Goal: Information Seeking & Learning: Learn about a topic

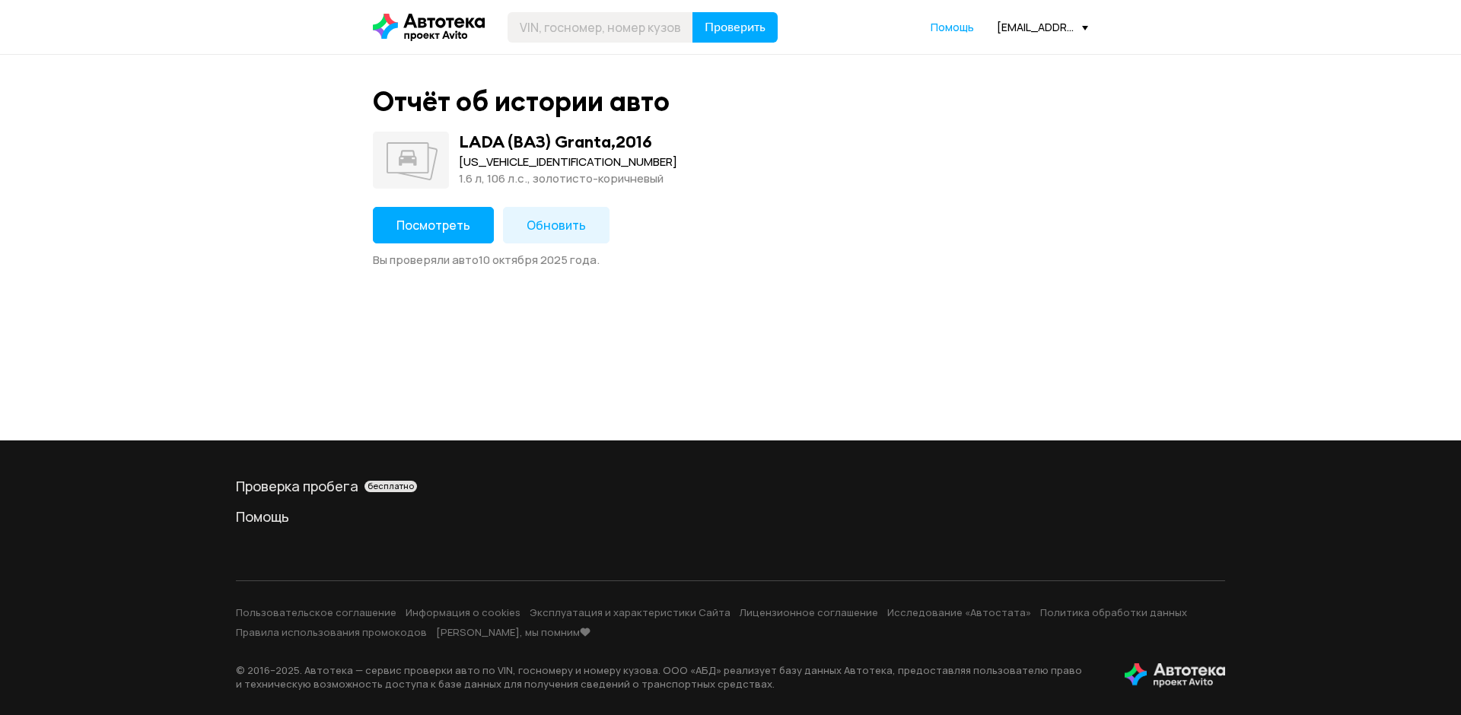
click at [438, 225] on span "Посмотреть" at bounding box center [433, 225] width 74 height 17
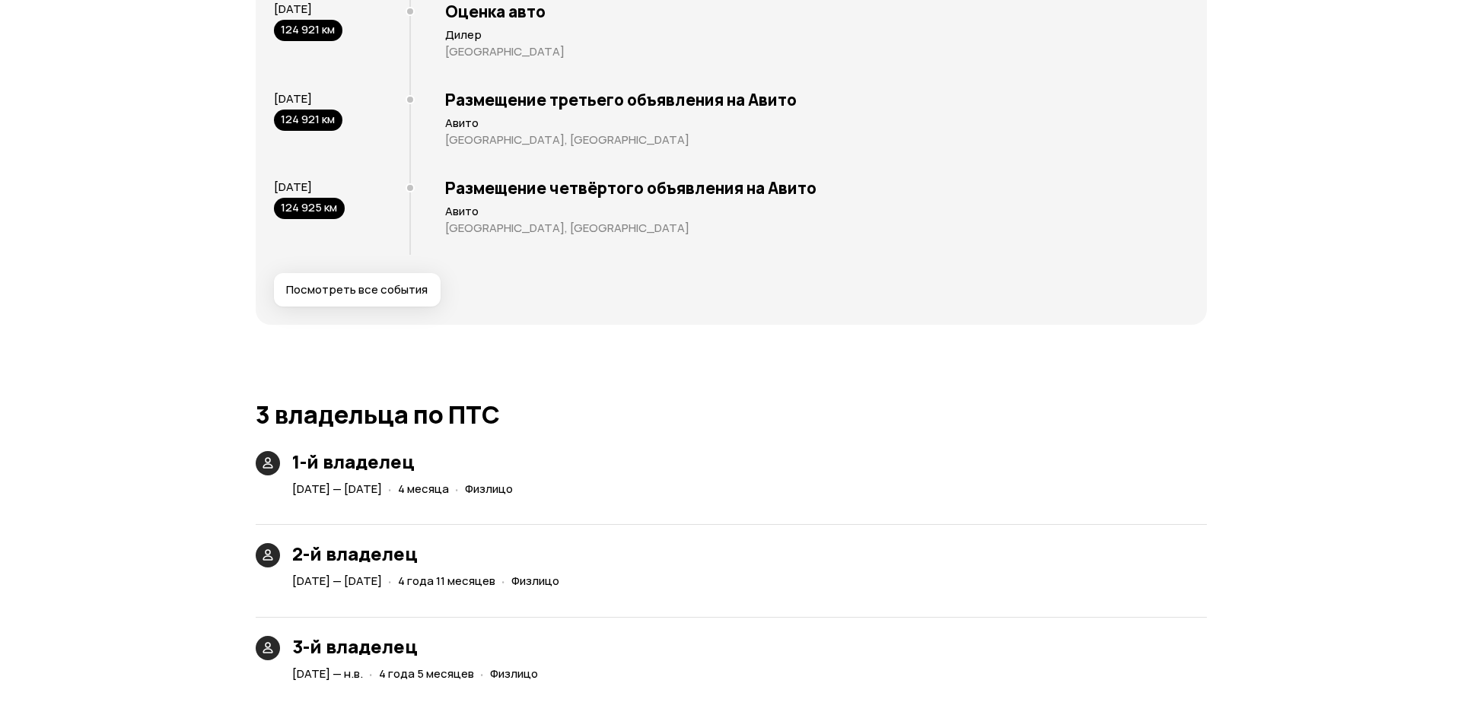
scroll to position [2892, 0]
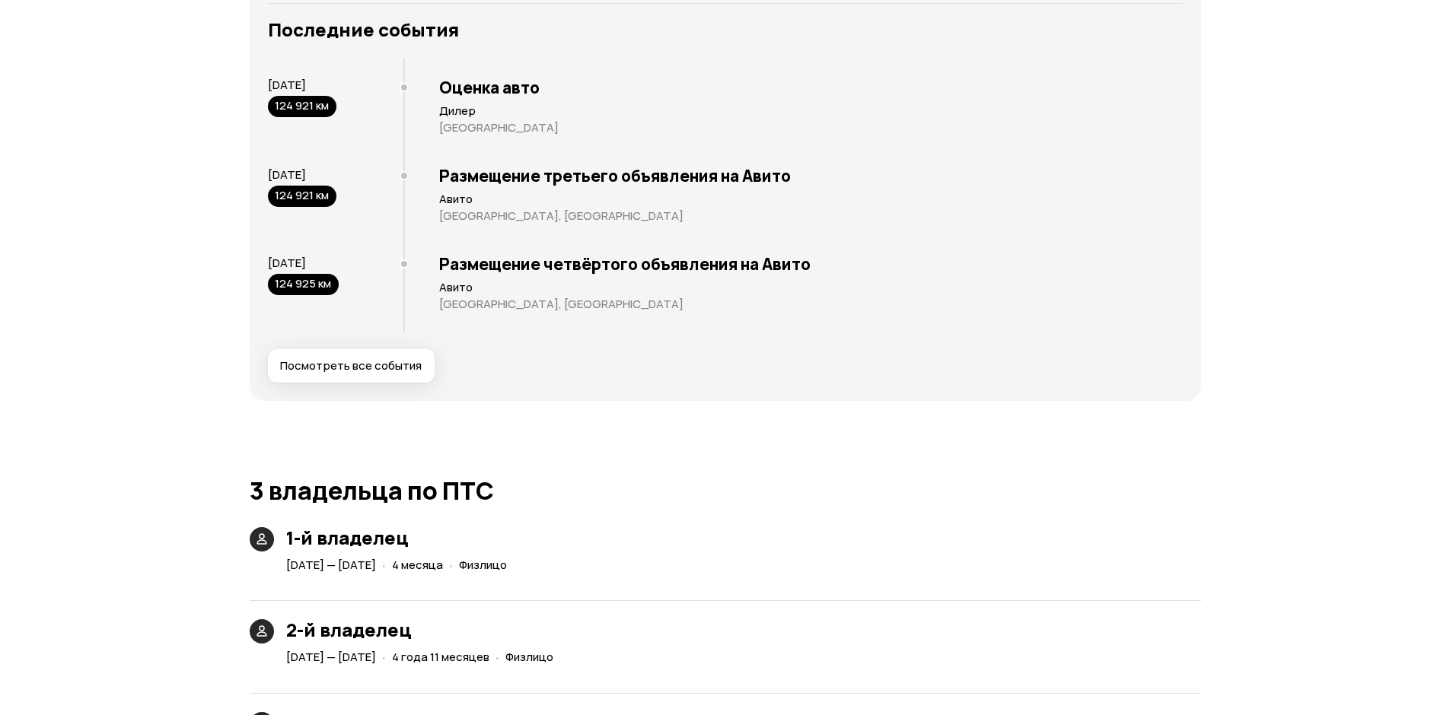
click at [380, 369] on span "Посмотреть все события" at bounding box center [351, 365] width 142 height 15
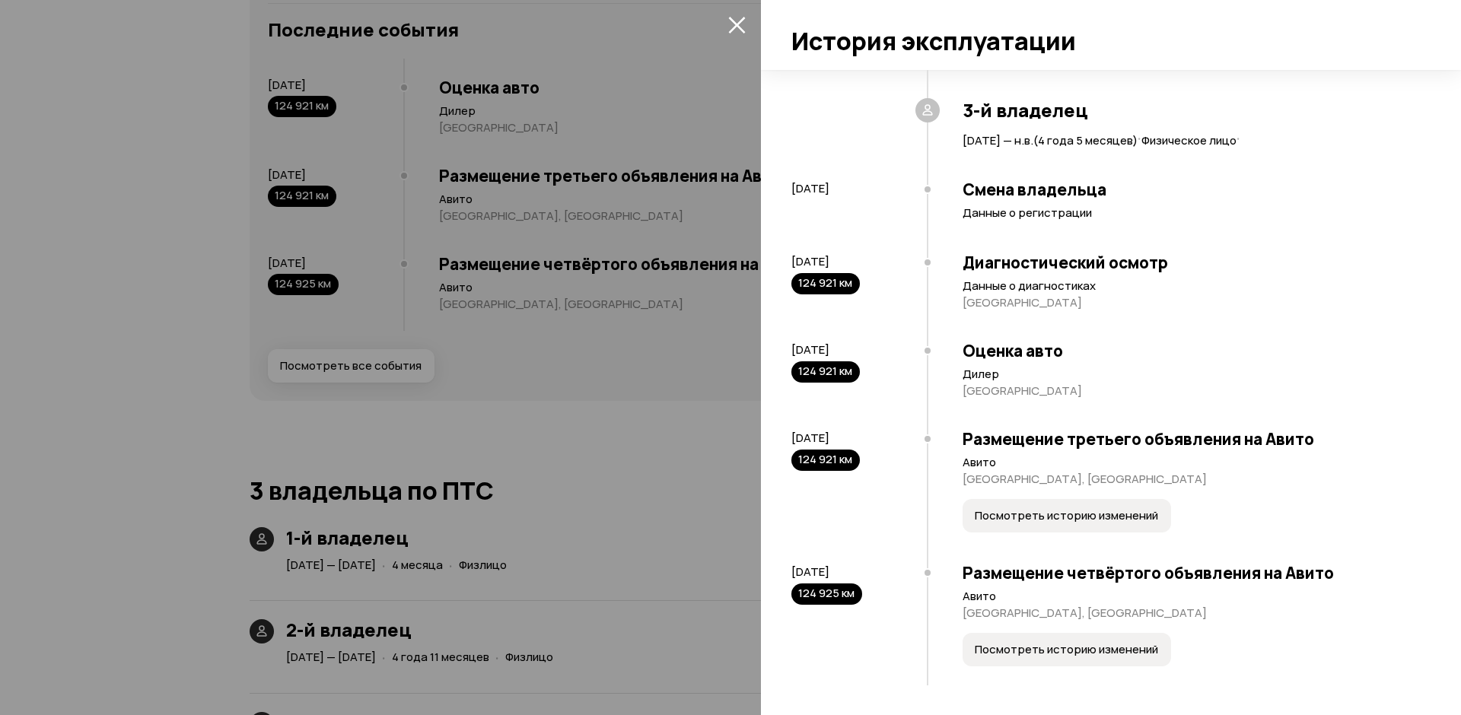
scroll to position [753, 0]
click at [1039, 521] on span "Посмотреть историю изменений" at bounding box center [1066, 515] width 183 height 15
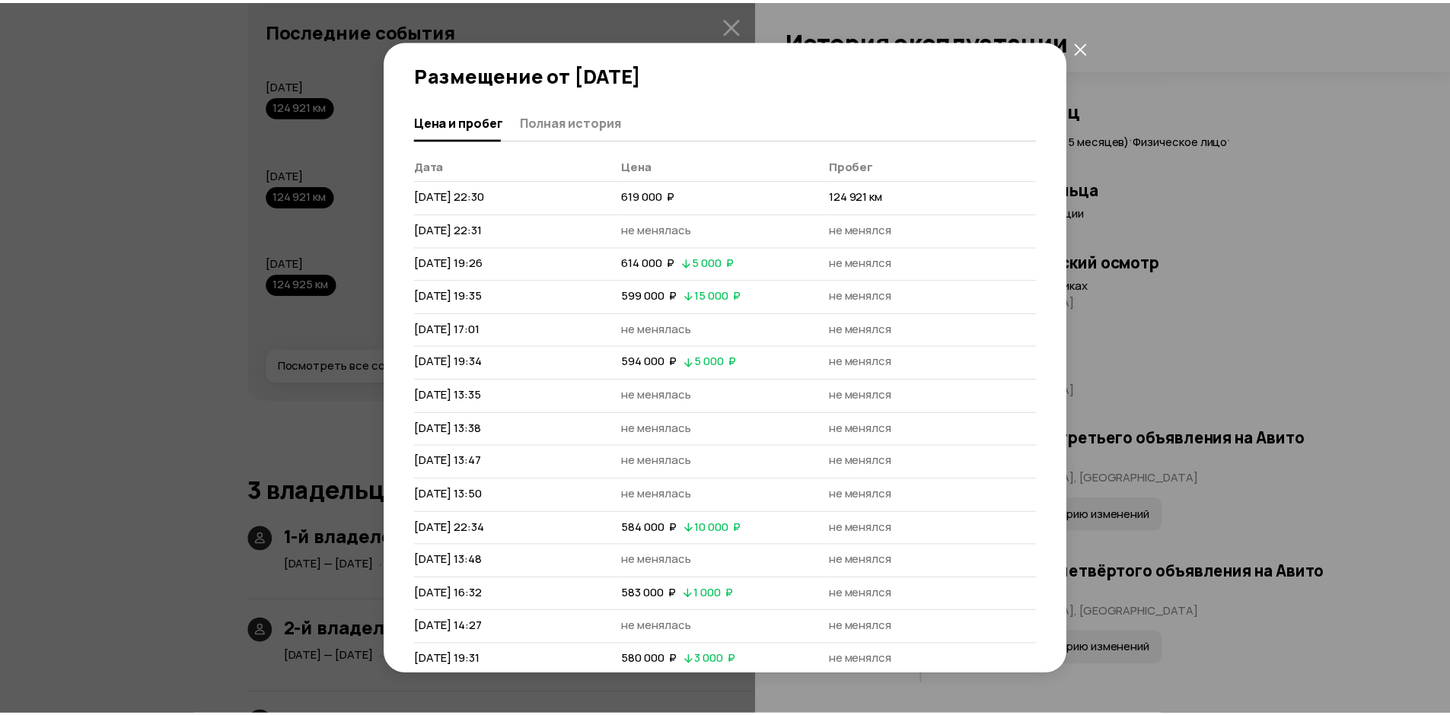
scroll to position [8, 0]
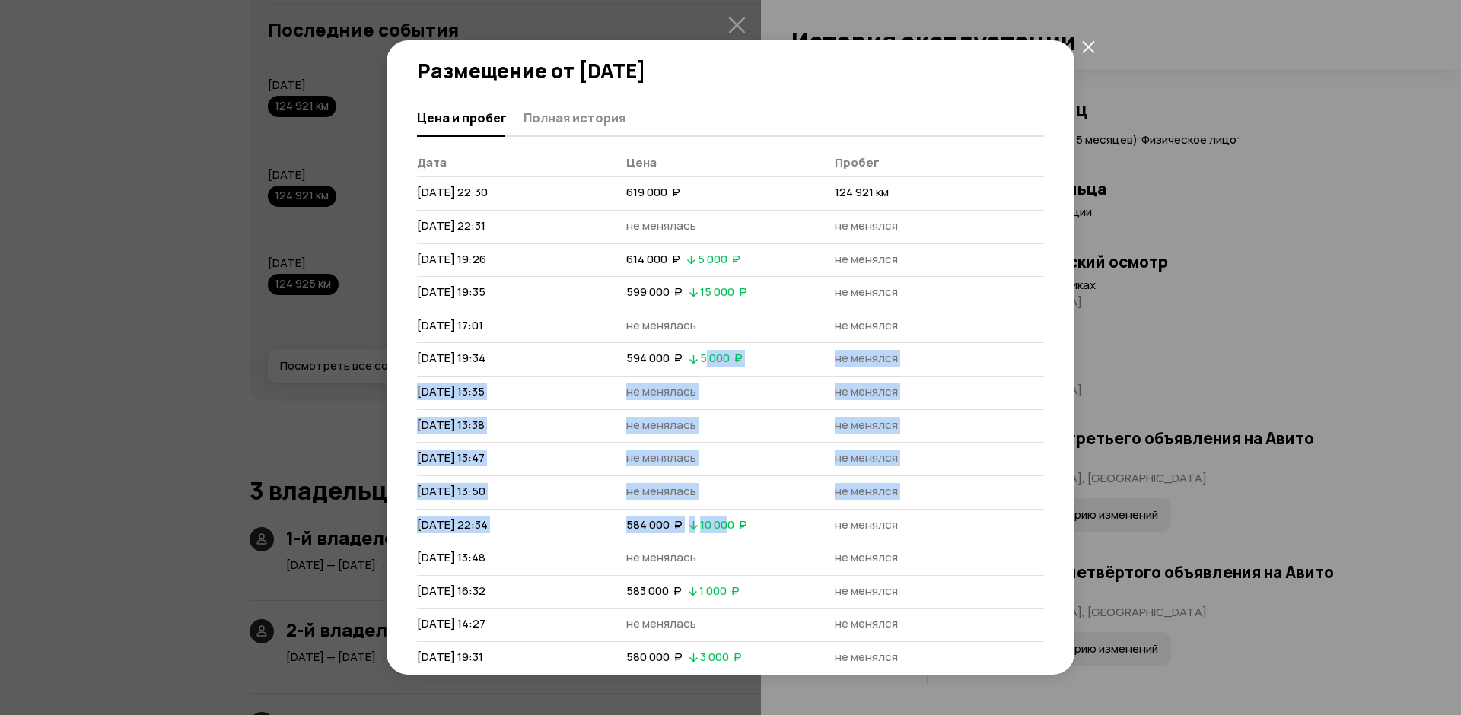
drag, startPoint x: 724, startPoint y: 524, endPoint x: 702, endPoint y: 364, distance: 161.4
click at [702, 364] on tbody "[DATE] 22:30 619 000  ₽ 124 921 км [DATE] 22:31 не менялась не менялся [DATE] 1…" at bounding box center [730, 426] width 627 height 498
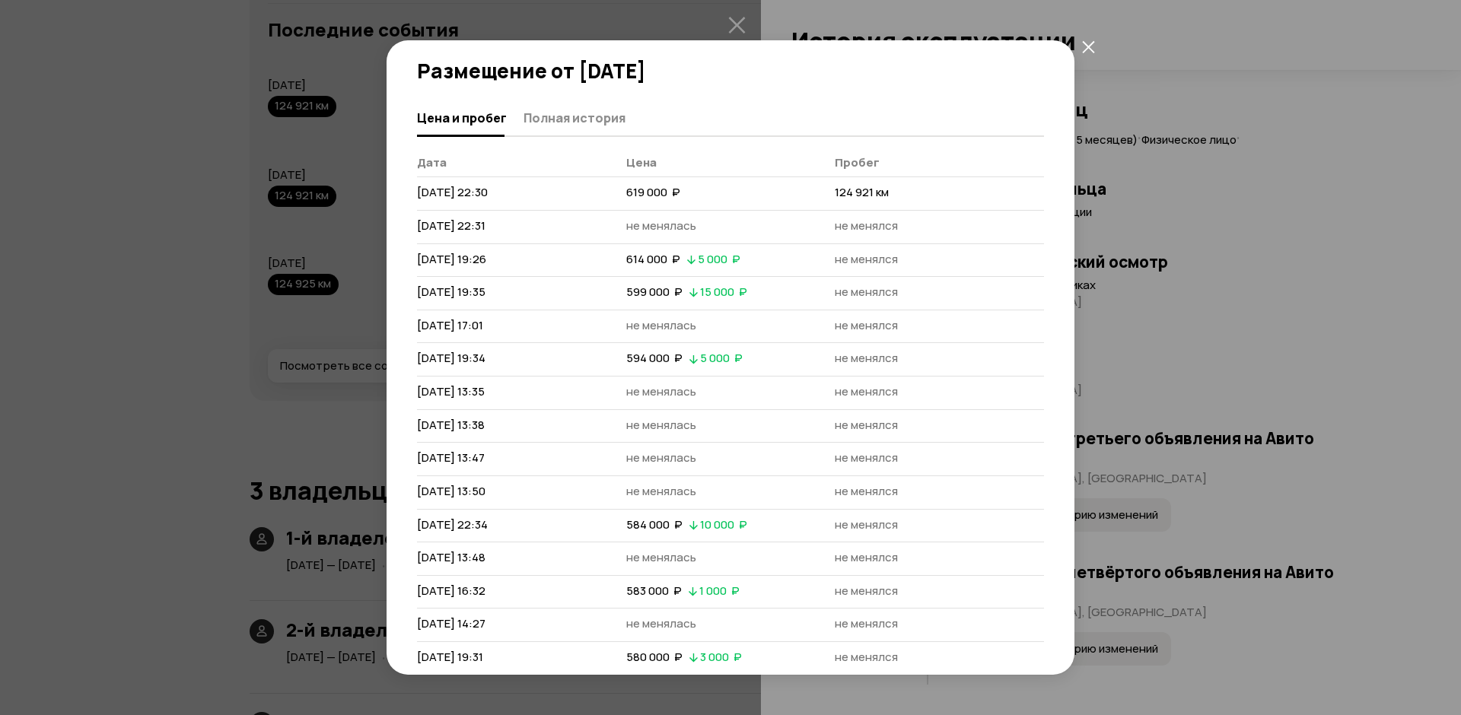
click at [877, 325] on span "не менялся" at bounding box center [866, 325] width 63 height 16
click at [1082, 45] on icon "закрыть" at bounding box center [1088, 46] width 13 height 13
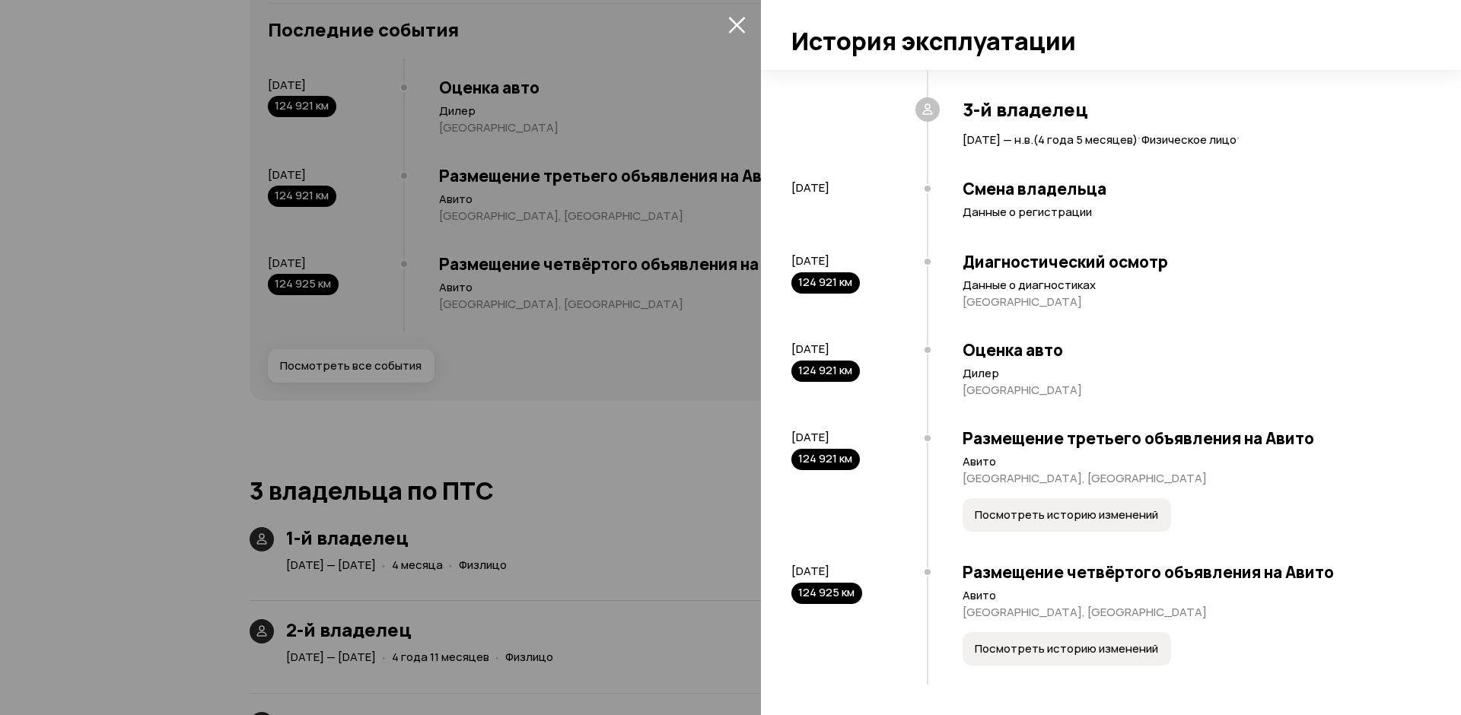
click at [1012, 657] on button "Посмотреть историю изменений" at bounding box center [1067, 648] width 208 height 33
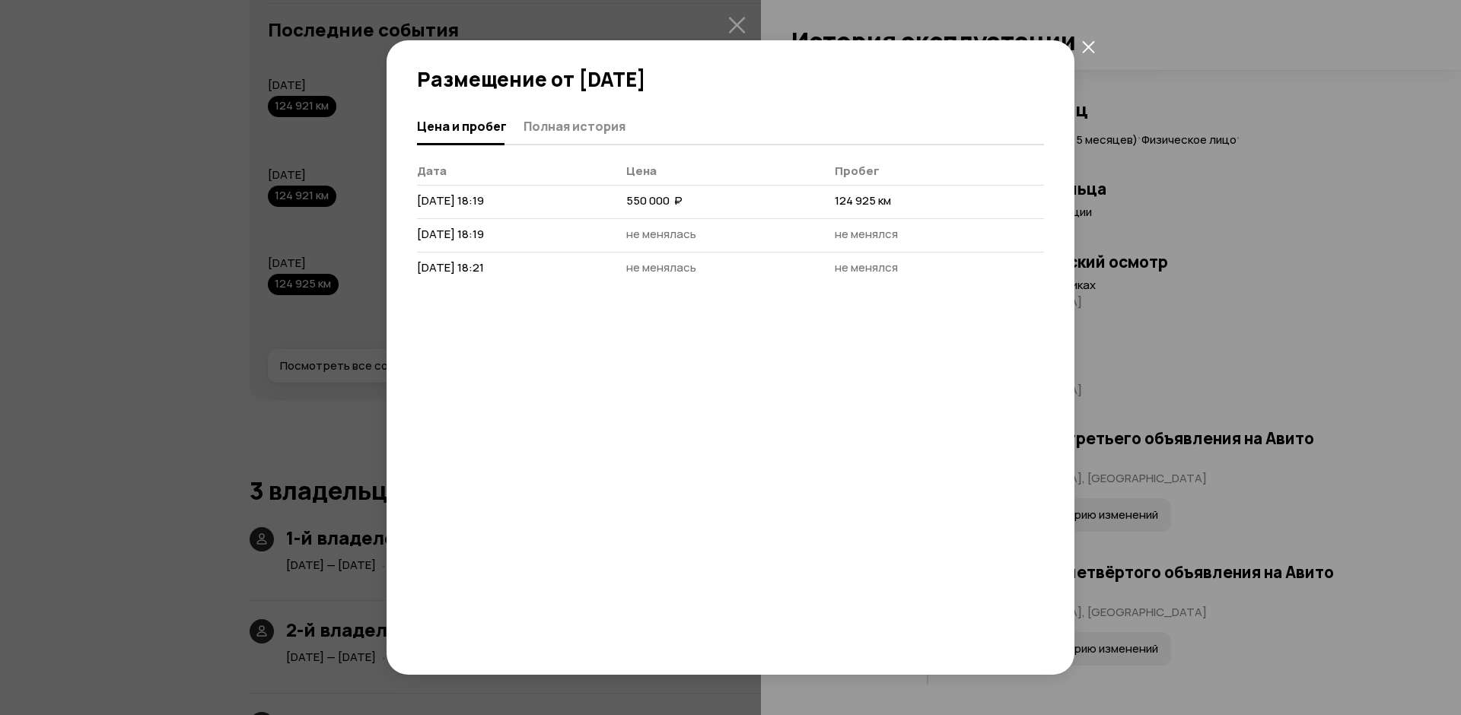
click at [1093, 45] on icon "закрыть" at bounding box center [1088, 46] width 13 height 13
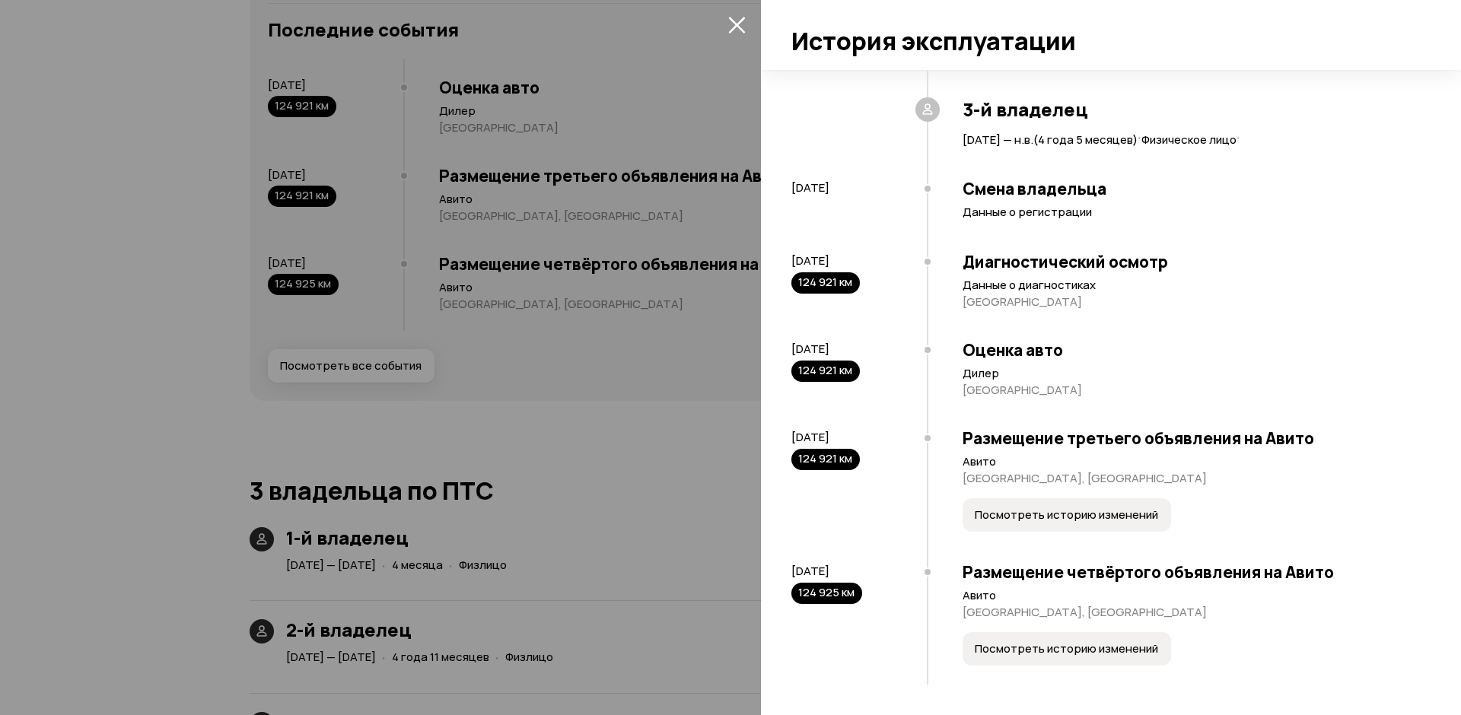
click at [732, 27] on icon "закрыть" at bounding box center [737, 25] width 18 height 18
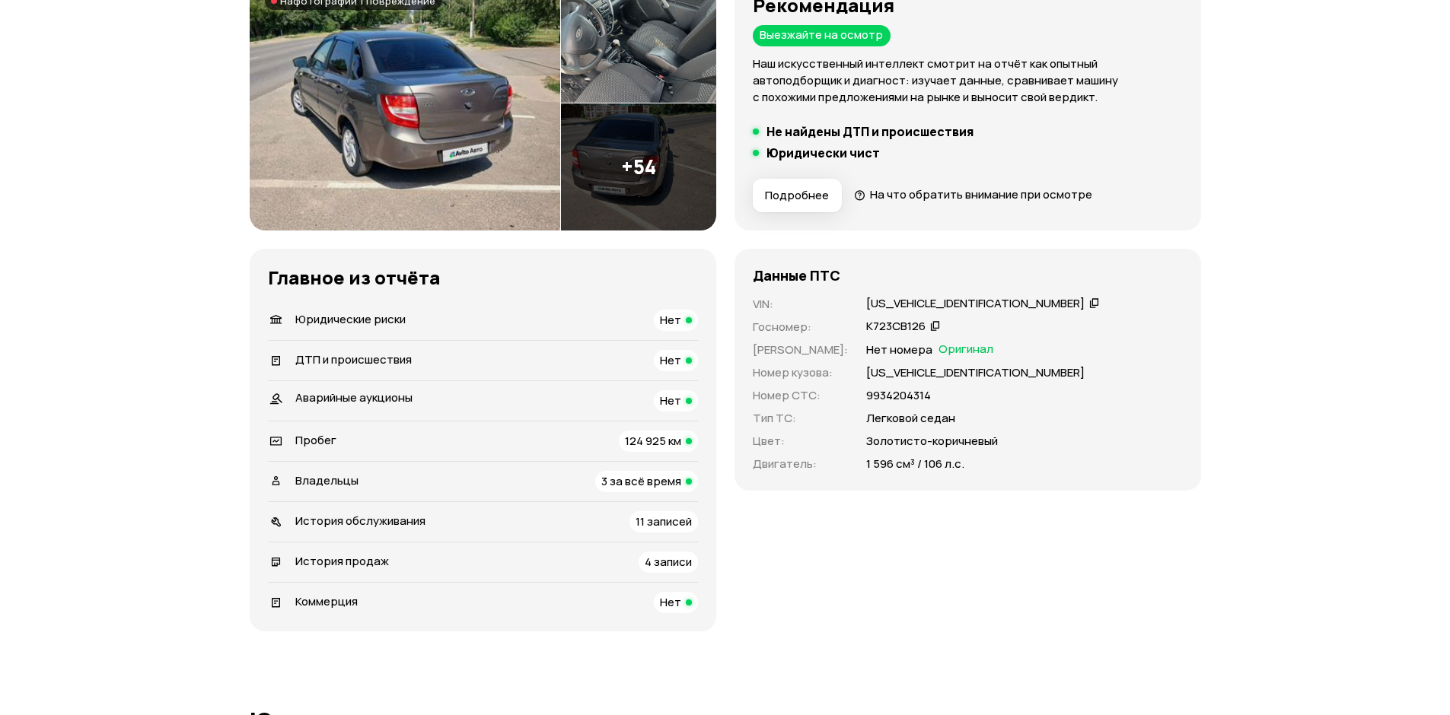
scroll to position [0, 0]
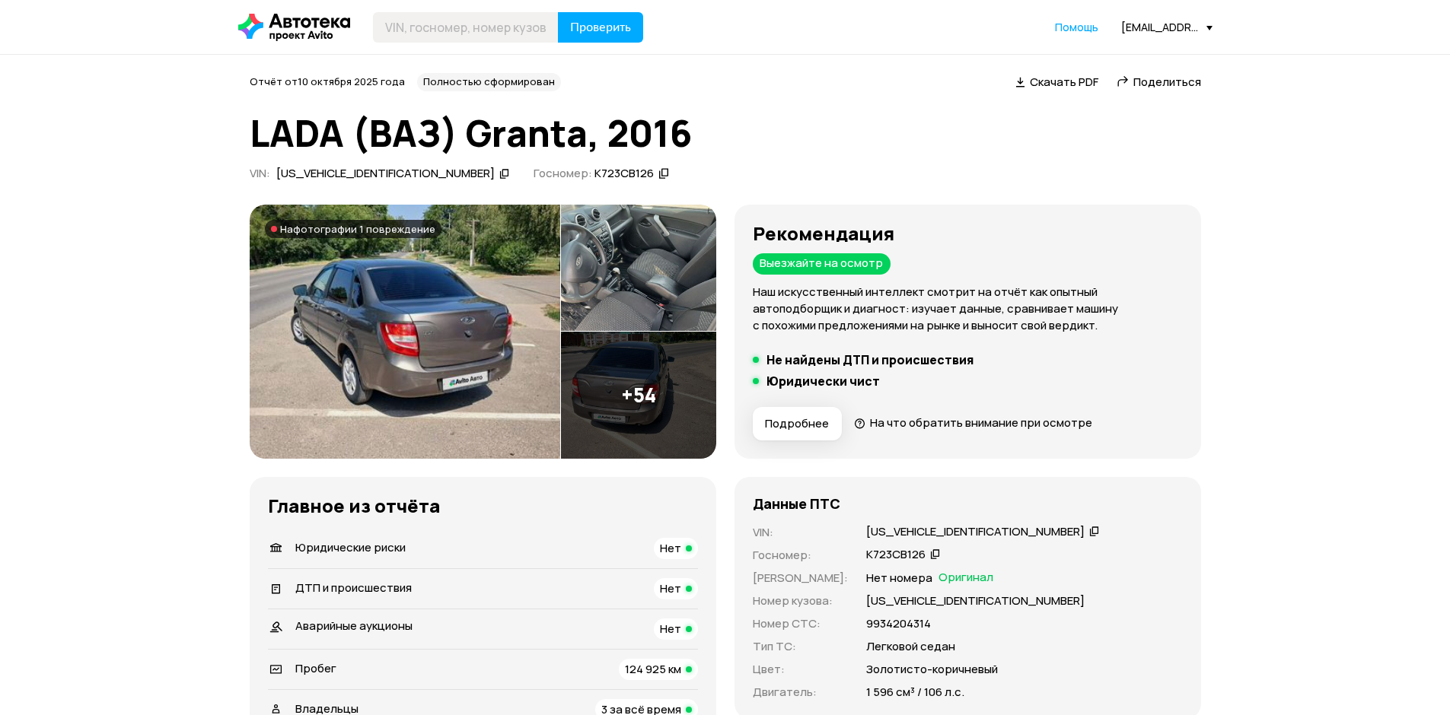
click at [372, 291] on img at bounding box center [405, 332] width 310 height 254
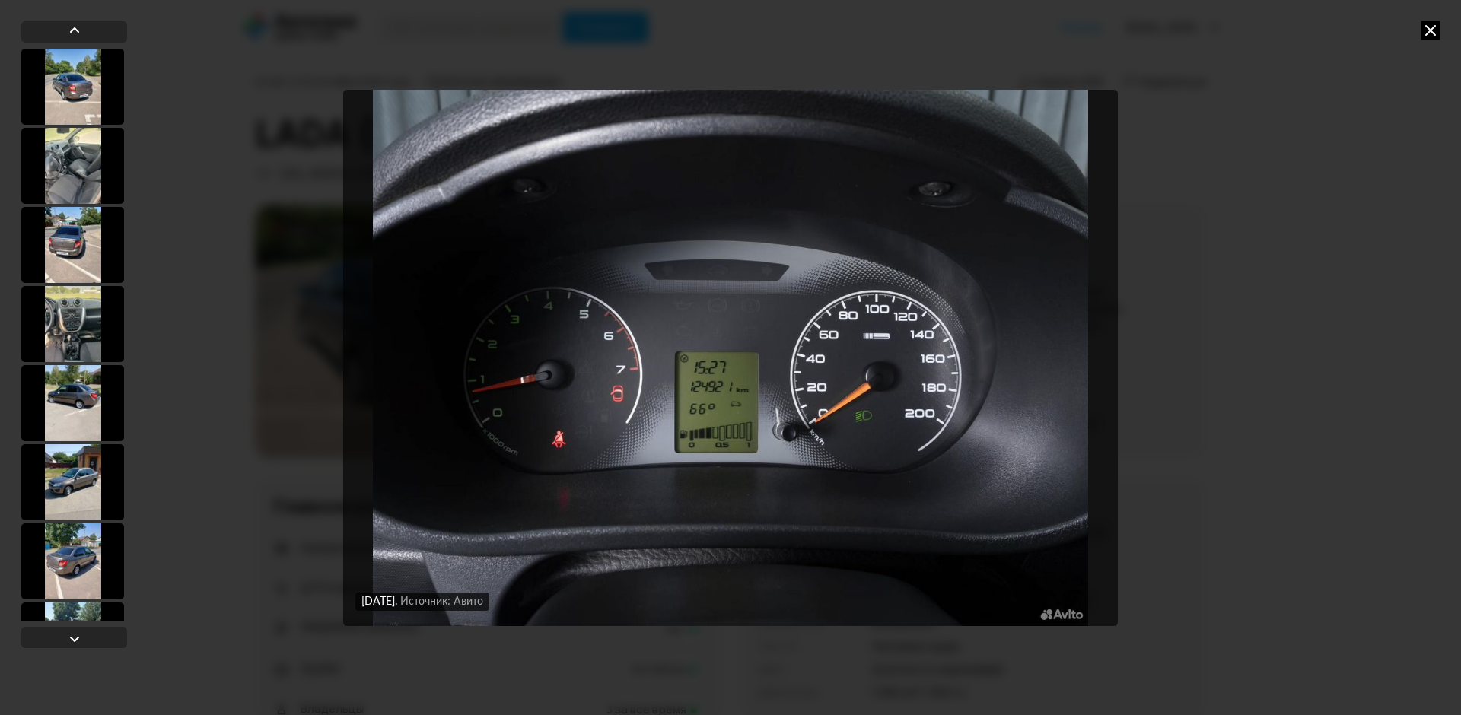
click at [1432, 31] on icon at bounding box center [1430, 30] width 18 height 18
